Goal: Find specific page/section: Find specific page/section

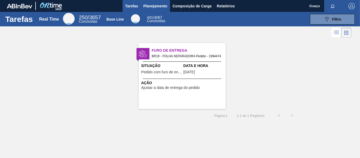
click at [154, 5] on span "Planejamento" at bounding box center [155, 6] width 24 height 6
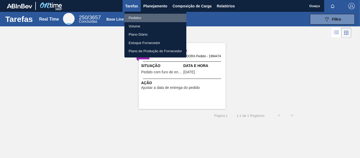
click at [149, 17] on li "Pedidos" at bounding box center [155, 18] width 62 height 8
